Goal: Transaction & Acquisition: Obtain resource

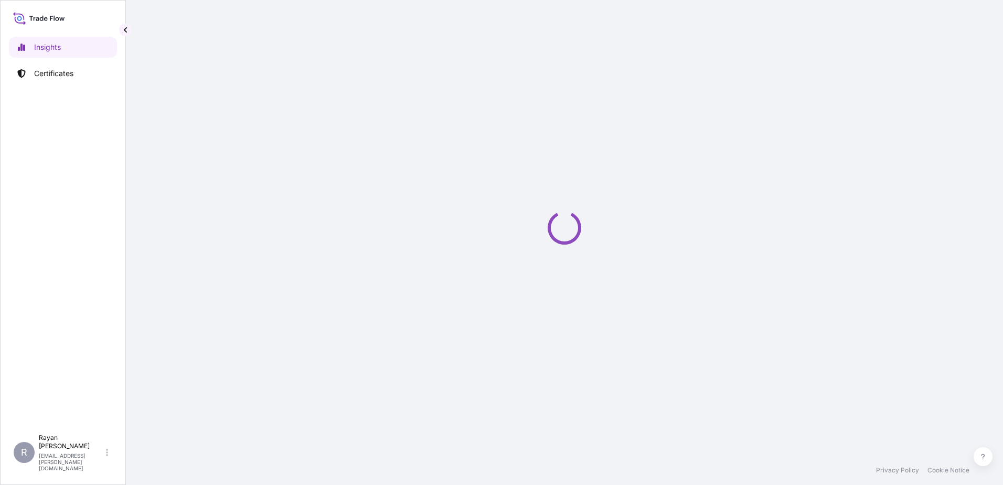
select select "2025"
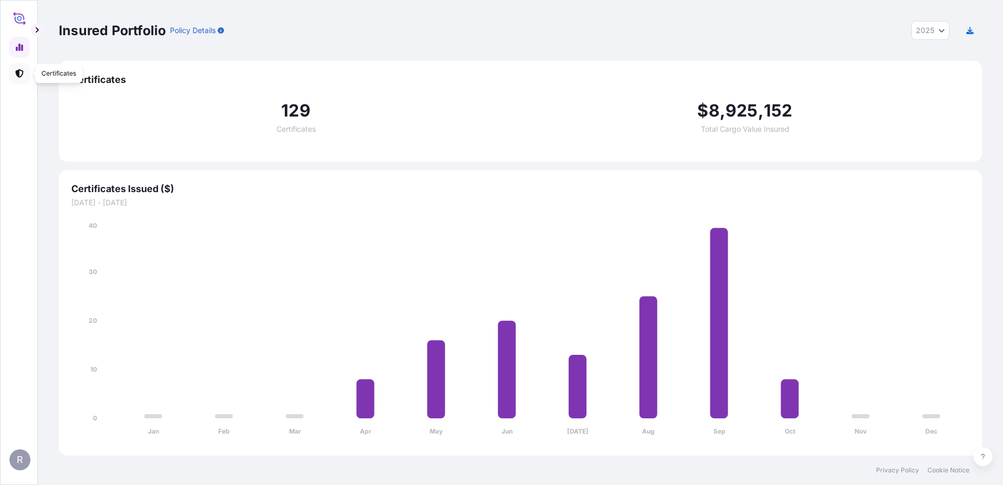
click at [25, 73] on link at bounding box center [19, 73] width 21 height 21
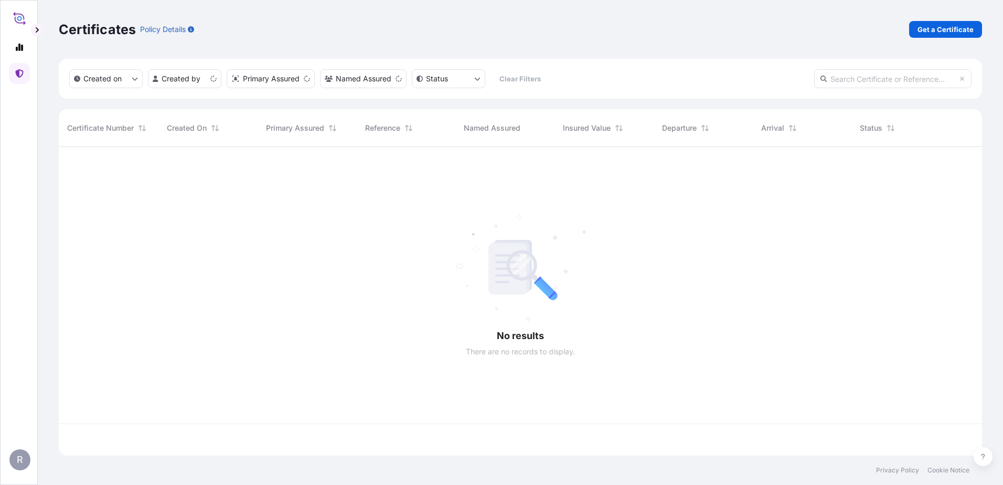
scroll to position [306, 915]
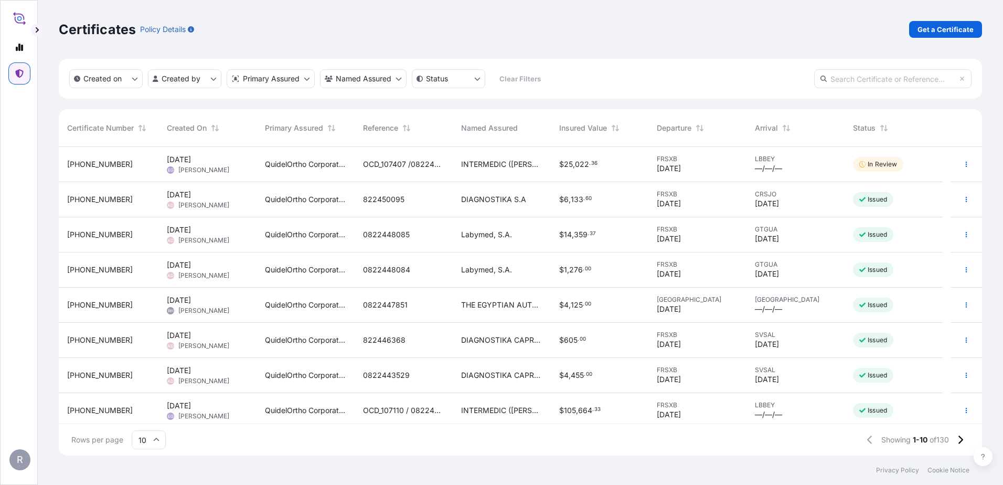
click at [495, 36] on link "Get a Certificate" at bounding box center [945, 29] width 73 height 17
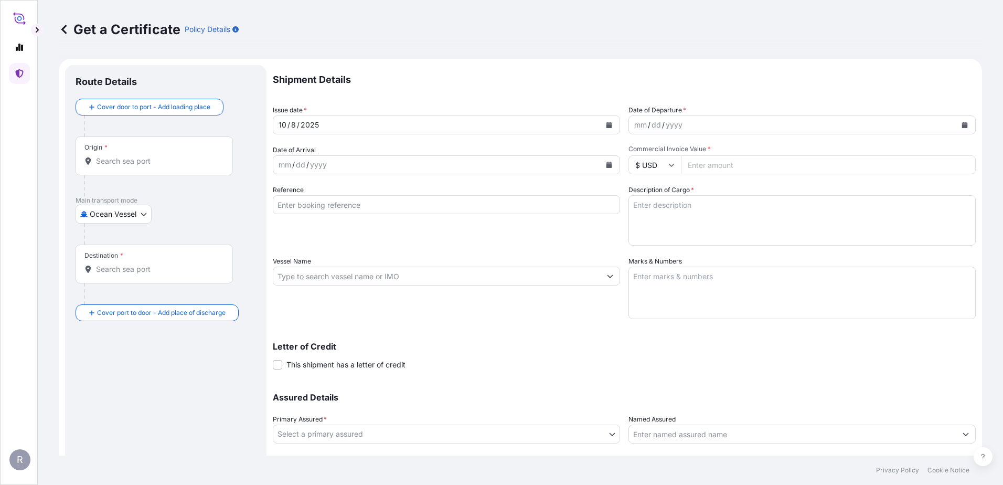
click at [113, 212] on body "R Get a Certificate Policy Details Route Details Cover door to port - Add loadi…" at bounding box center [501, 242] width 1003 height 485
click at [115, 212] on div "Air" at bounding box center [114, 241] width 69 height 19
select select "Air"
click at [100, 162] on input "Origin *" at bounding box center [158, 165] width 124 height 10
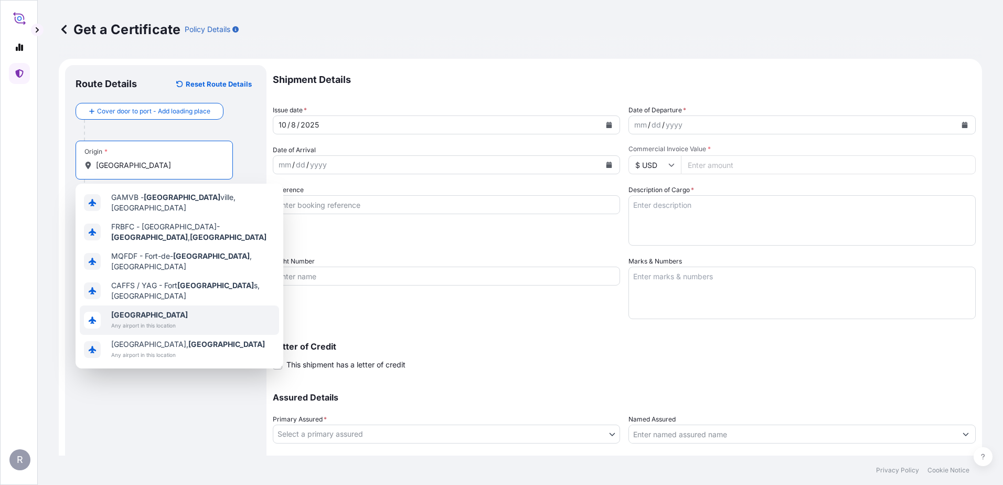
click at [146, 212] on span "[GEOGRAPHIC_DATA]" at bounding box center [149, 314] width 77 height 10
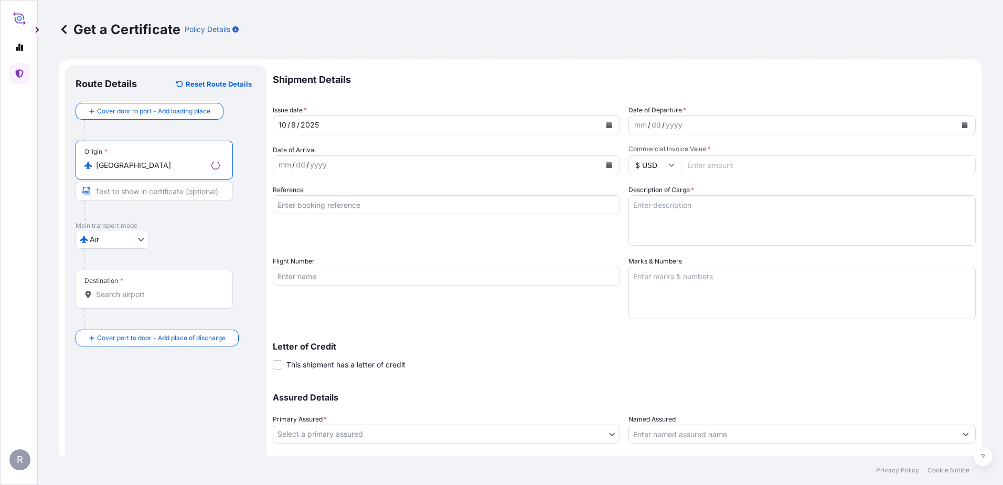
type input "[GEOGRAPHIC_DATA]"
click at [124, 212] on div "Destination *" at bounding box center [154, 289] width 157 height 39
click at [118, 212] on div "Destination *" at bounding box center [154, 289] width 157 height 39
click at [118, 212] on input "Destination *" at bounding box center [158, 294] width 124 height 10
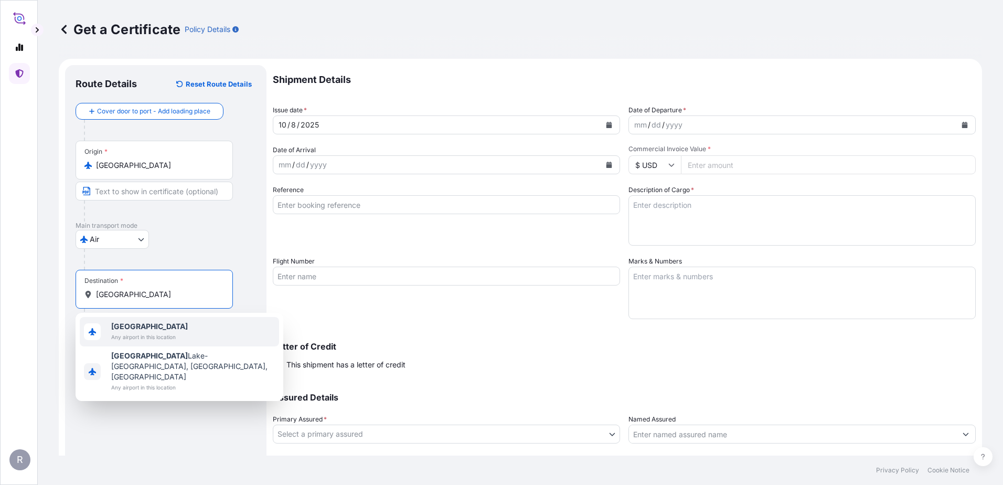
click at [150, 212] on span "[GEOGRAPHIC_DATA]" at bounding box center [149, 326] width 77 height 10
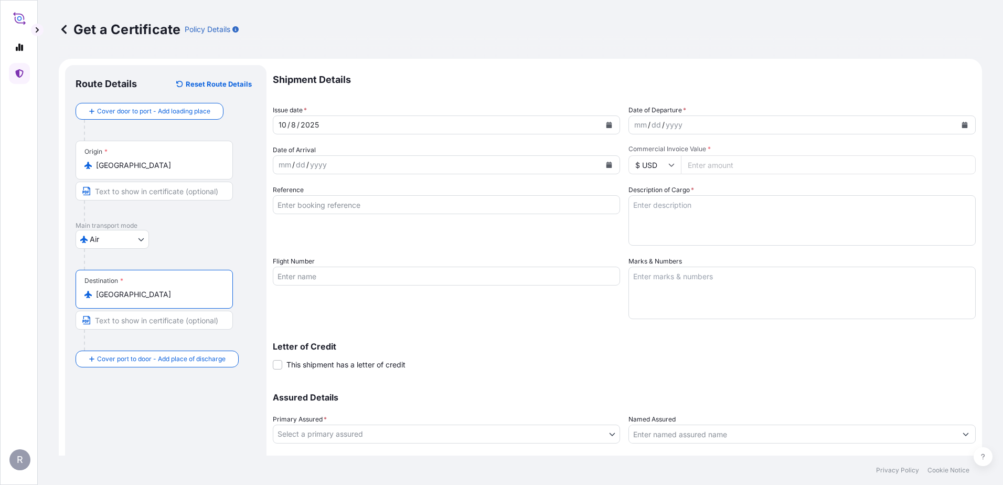
type input "[GEOGRAPHIC_DATA]"
click at [495, 125] on icon "Calendar" at bounding box center [965, 125] width 6 height 6
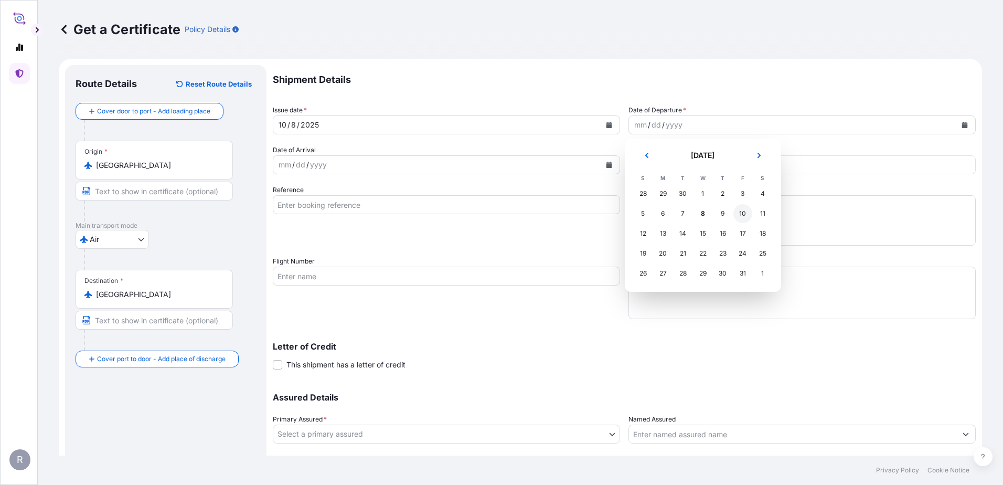
click at [495, 212] on div "10" at bounding box center [742, 213] width 19 height 19
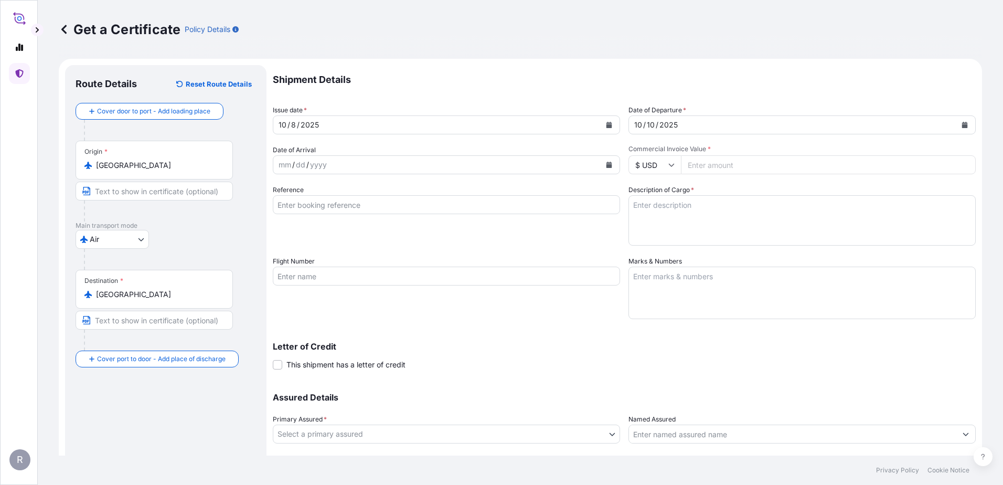
click at [495, 170] on input "Commercial Invoice Value *" at bounding box center [828, 164] width 295 height 19
type input "98680.67"
click at [495, 200] on input "Reference" at bounding box center [446, 204] width 347 height 19
click at [303, 200] on input "Reference" at bounding box center [446, 204] width 347 height 19
paste input "0822441337"
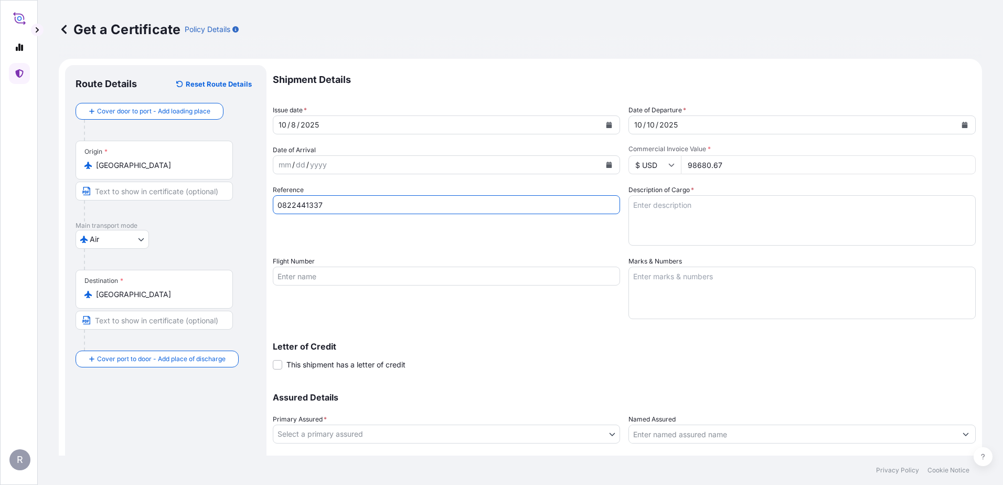
type input "0822441337"
click at [495, 212] on textarea "Description of Cargo *" at bounding box center [801, 220] width 347 height 50
click at [495, 211] on textarea "Description of Cargo *" at bounding box center [801, 220] width 347 height 50
paste textarea "Medical Supplies (diagnostics consumables & reagents)"
type textarea "Medical Supplies (diagnostics consumables & reagents)"
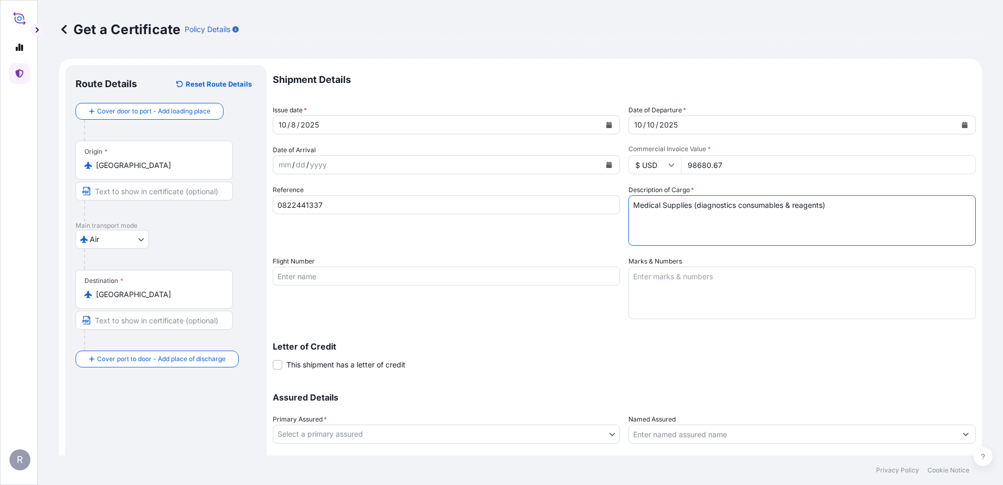
click at [376, 212] on span "This shipment has a letter of credit" at bounding box center [345, 364] width 119 height 10
click at [273, 212] on input "This shipment has a letter of credit" at bounding box center [273, 359] width 0 height 0
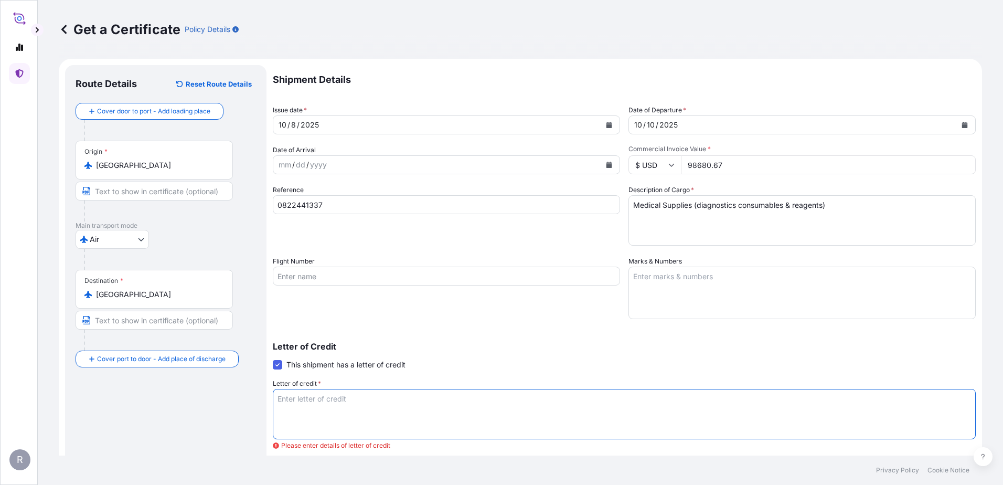
click at [495, 212] on textarea "Letter of credit *" at bounding box center [624, 414] width 703 height 50
paste textarea "THE EGYPTIAN AUTHORITY FOR UNIFIED PROCUREMENT, MEDICAL SUPPLY AND MEDICAL TECH…"
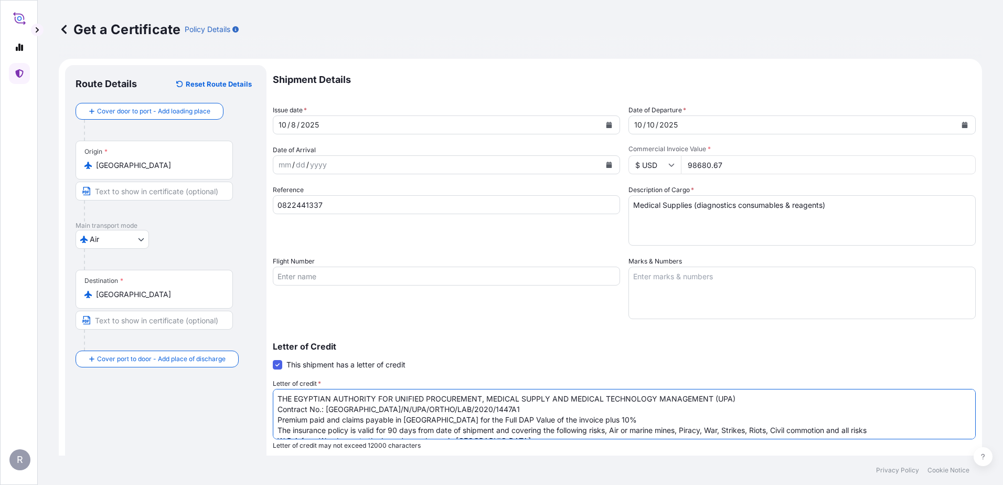
scroll to position [59, 0]
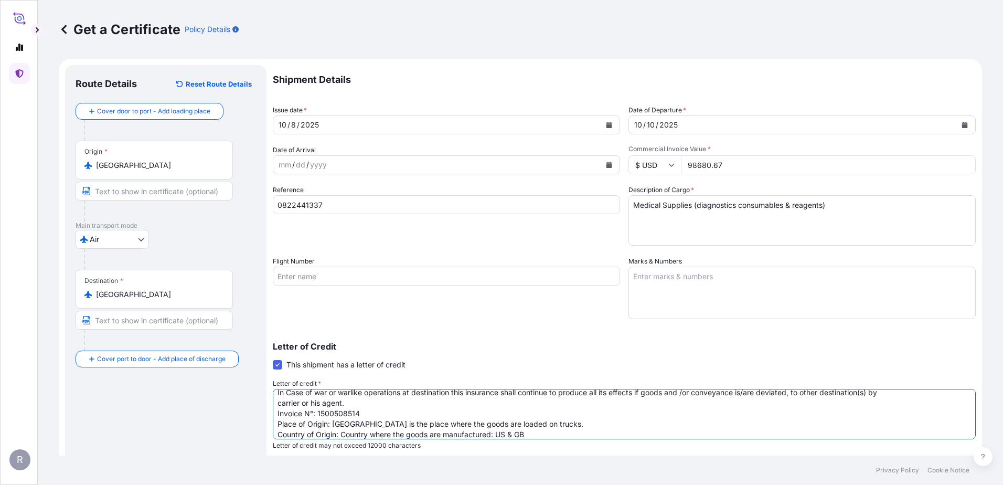
type textarea "THE EGYPTIAN AUTHORITY FOR UNIFIED PROCUREMENT, MEDICAL SUPPLY AND MEDICAL TECH…"
click at [495, 212] on div "Letter of Credit This shipment has a letter of credit Letter of credit * THE EG…" at bounding box center [624, 389] width 703 height 120
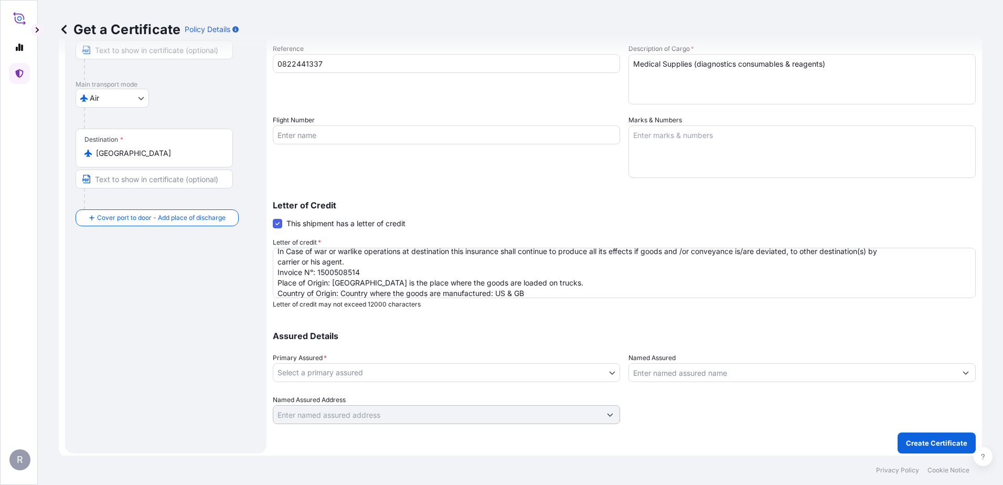
scroll to position [145, 0]
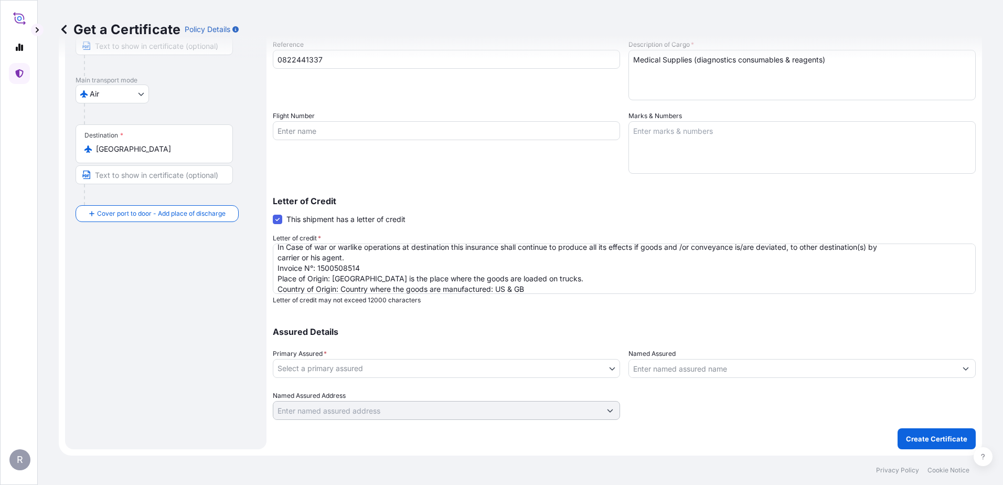
click at [495, 212] on body "R Get a Certificate Policy Details Route Details Reset Route Details Cover door…" at bounding box center [501, 242] width 1003 height 485
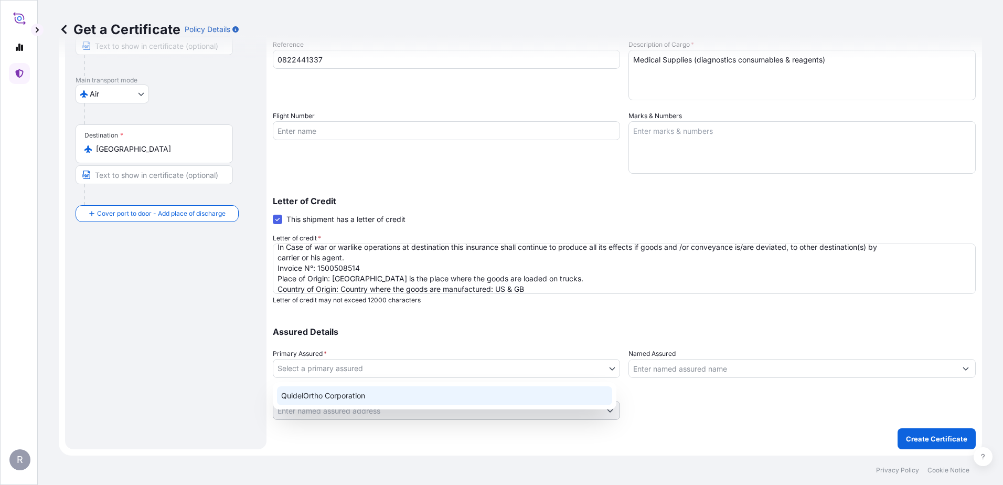
click at [495, 212] on div "QuidelOrtho Corporation" at bounding box center [444, 395] width 335 height 19
select select "31549"
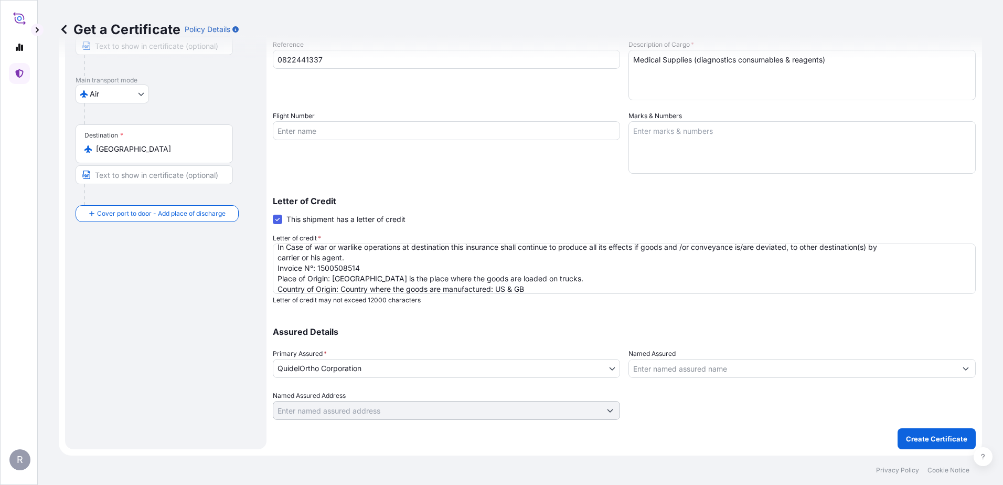
click at [495, 212] on div "Assured Details Primary Assured * QuidelOrtho Corporation QuidelOrtho Corporati…" at bounding box center [624, 367] width 703 height 105
click at [495, 212] on input "Named Assured" at bounding box center [792, 368] width 327 height 19
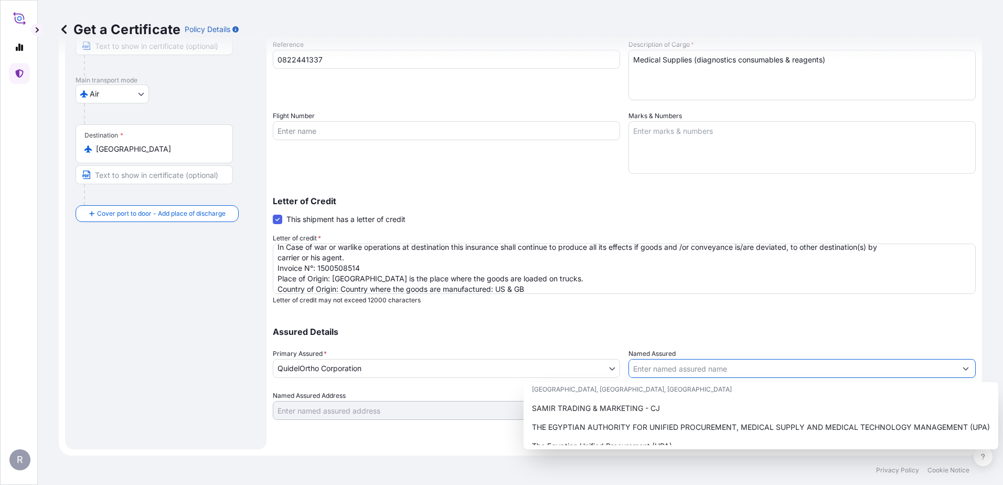
scroll to position [260, 0]
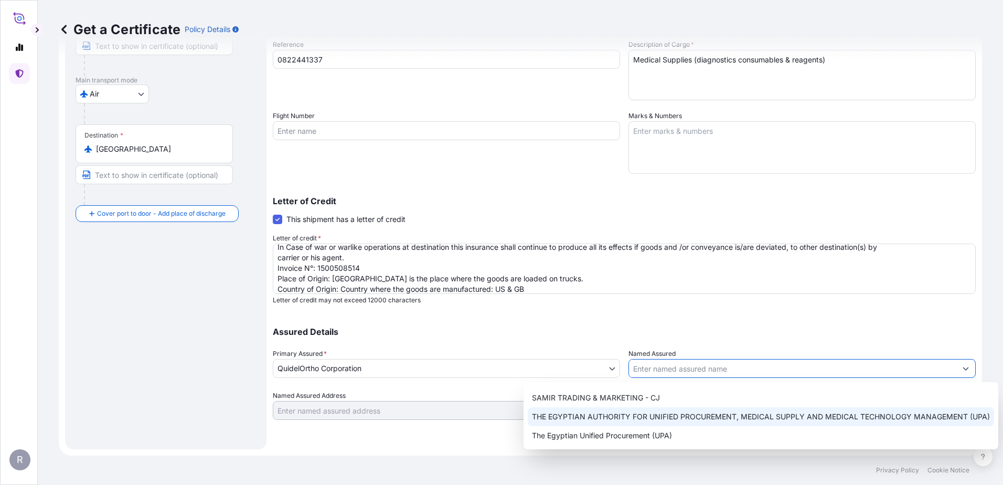
click at [495, 212] on span "THE EGYPTIAN AUTHORITY FOR UNIFIED PROCUREMENT, MEDICAL SUPPLY AND MEDICAL TECH…" at bounding box center [761, 416] width 458 height 10
type input "THE EGYPTIAN AUTHORITY FOR UNIFIED PROCUREMENT, MEDICAL SUPPLY AND MEDICAL TECH…"
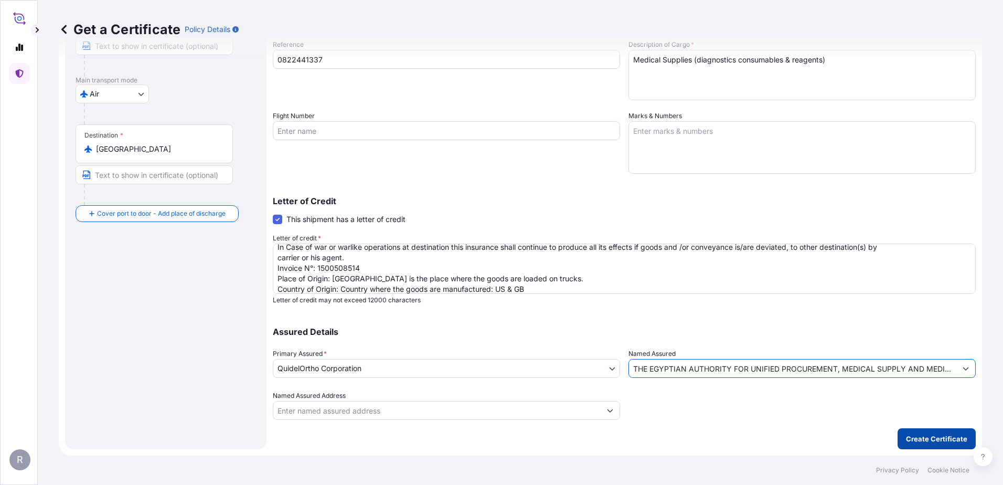
click at [495, 212] on p "Create Certificate" at bounding box center [936, 438] width 61 height 10
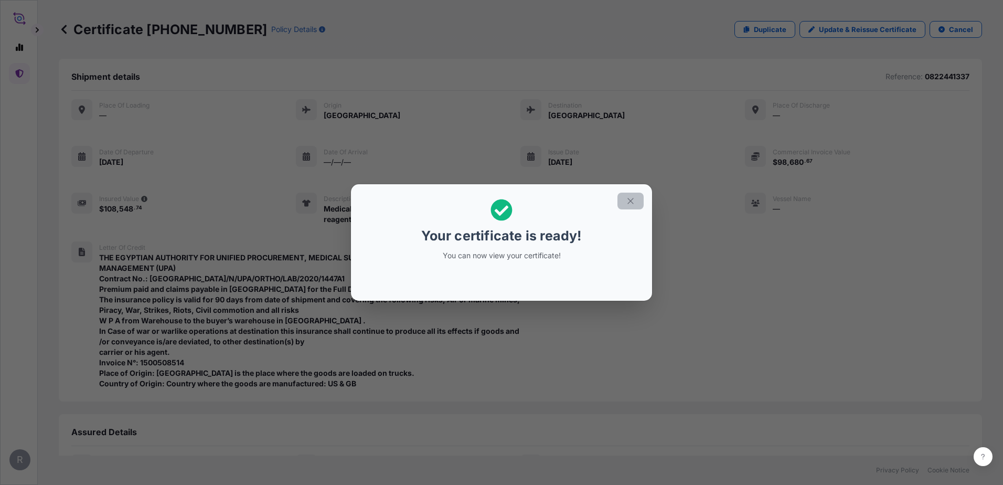
click at [495, 203] on button "button" at bounding box center [630, 200] width 26 height 17
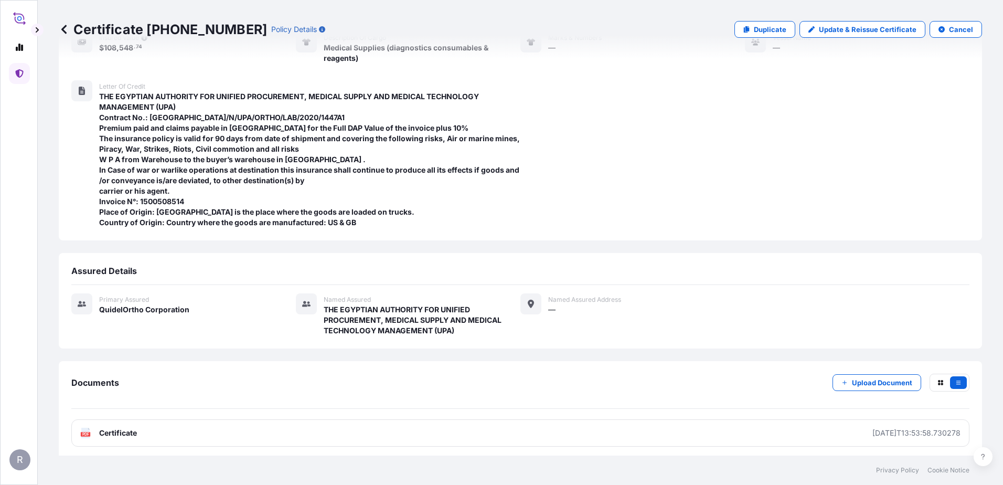
scroll to position [165, 0]
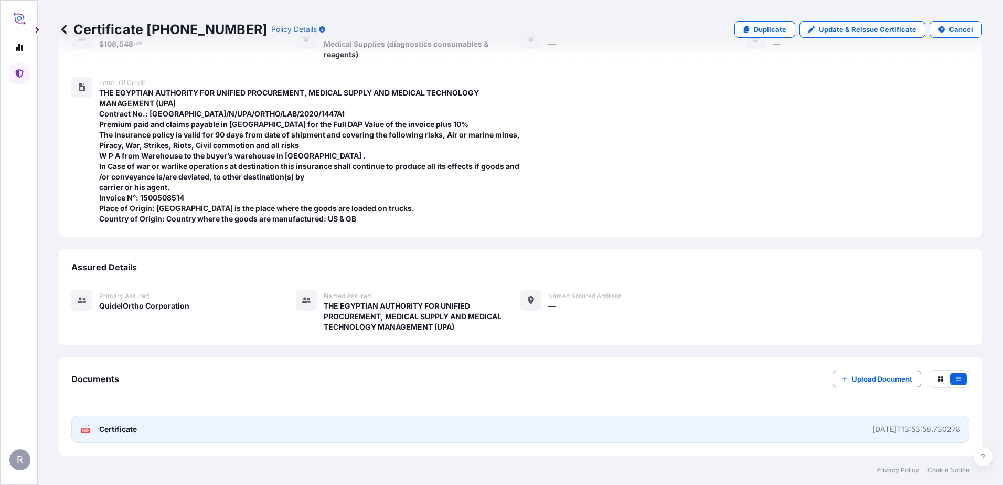
click at [140, 212] on link "PDF Certificate [DATE]T13:53:58.730278" at bounding box center [520, 428] width 898 height 27
